Goal: Task Accomplishment & Management: Use online tool/utility

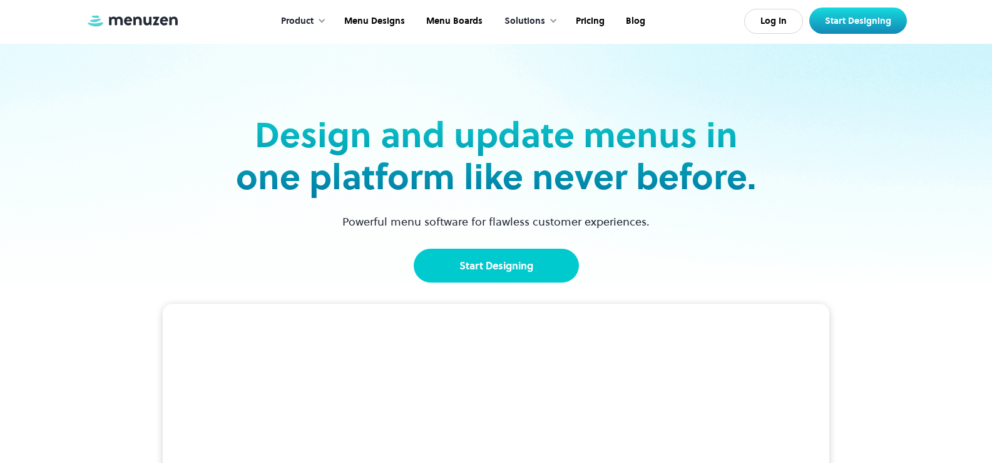
click at [480, 264] on link "Start Designing" at bounding box center [496, 265] width 165 height 34
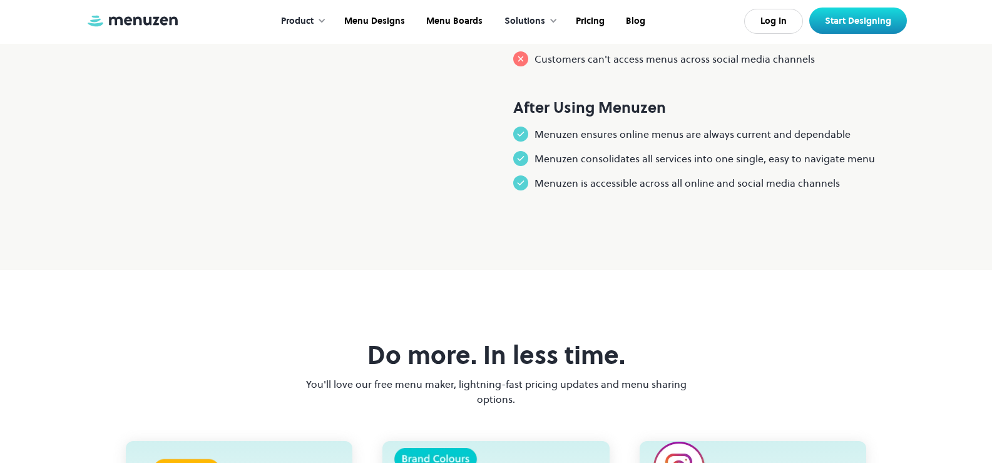
scroll to position [1252, 0]
